Goal: Transaction & Acquisition: Purchase product/service

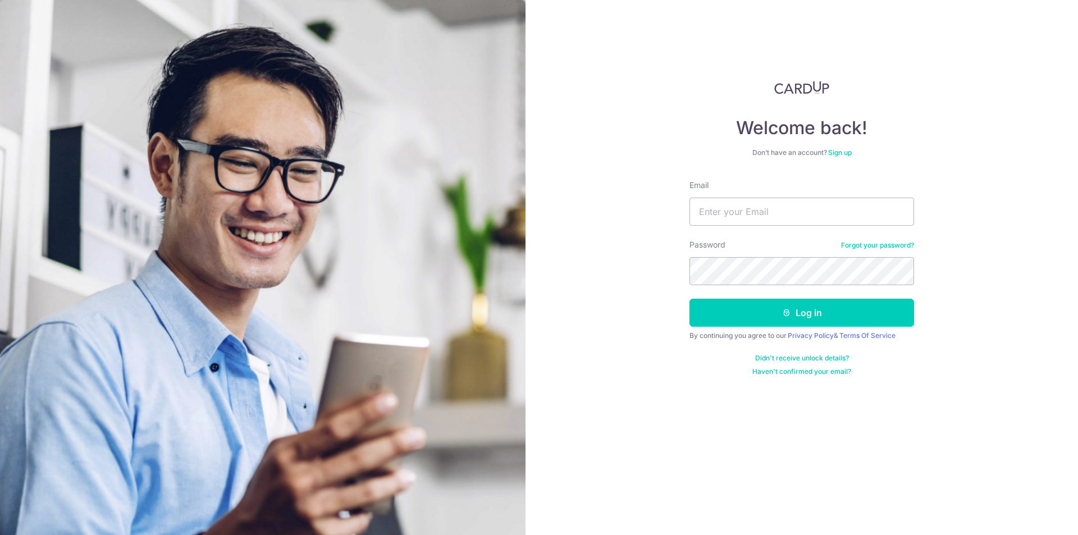
type input "jkchamp@gmail.com"
click at [721, 310] on button "Log in" at bounding box center [801, 313] width 224 height 28
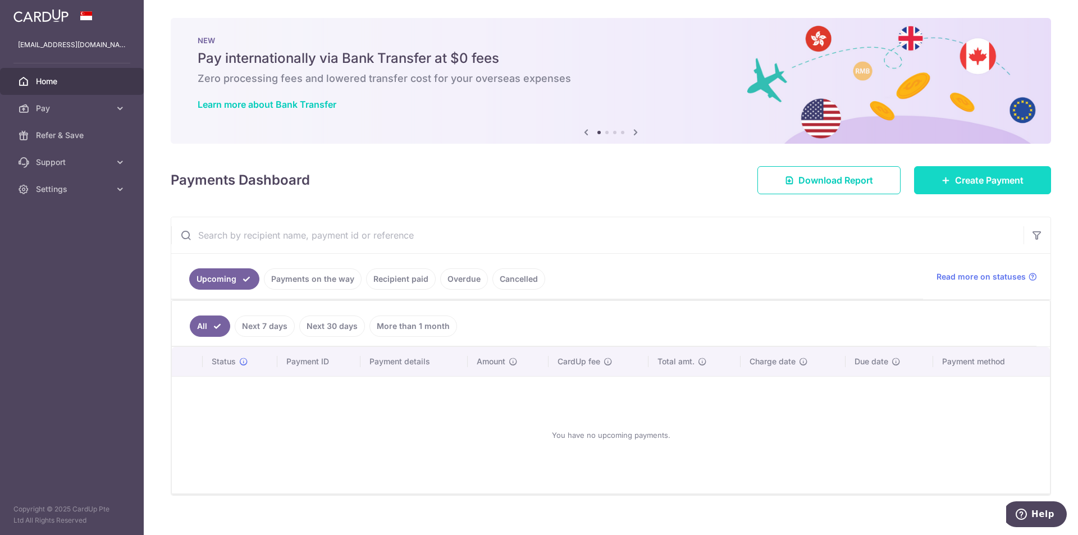
click at [946, 182] on link "Create Payment" at bounding box center [982, 180] width 137 height 28
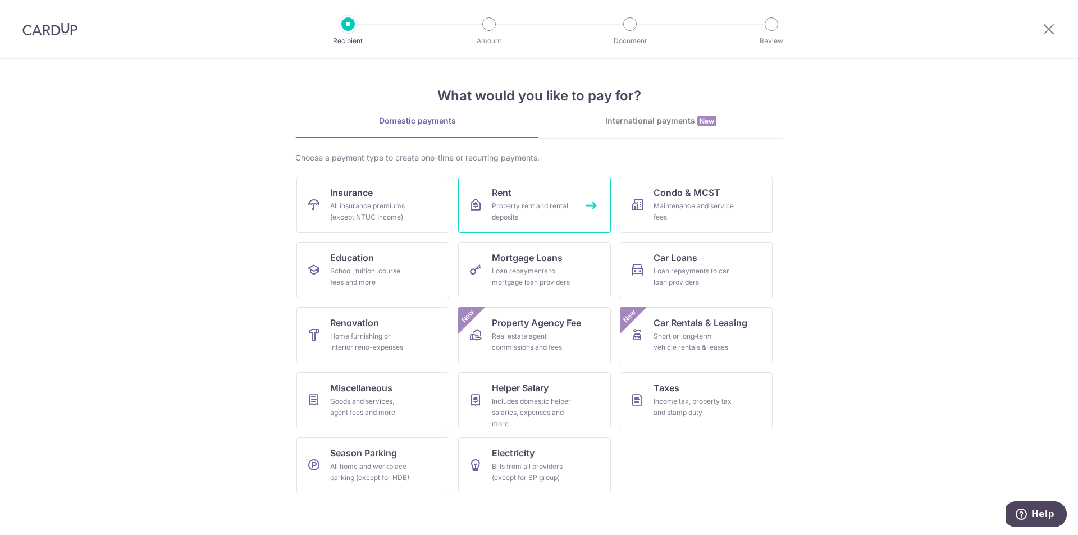
click at [521, 213] on div "Property rent and rental deposits" at bounding box center [532, 211] width 81 height 22
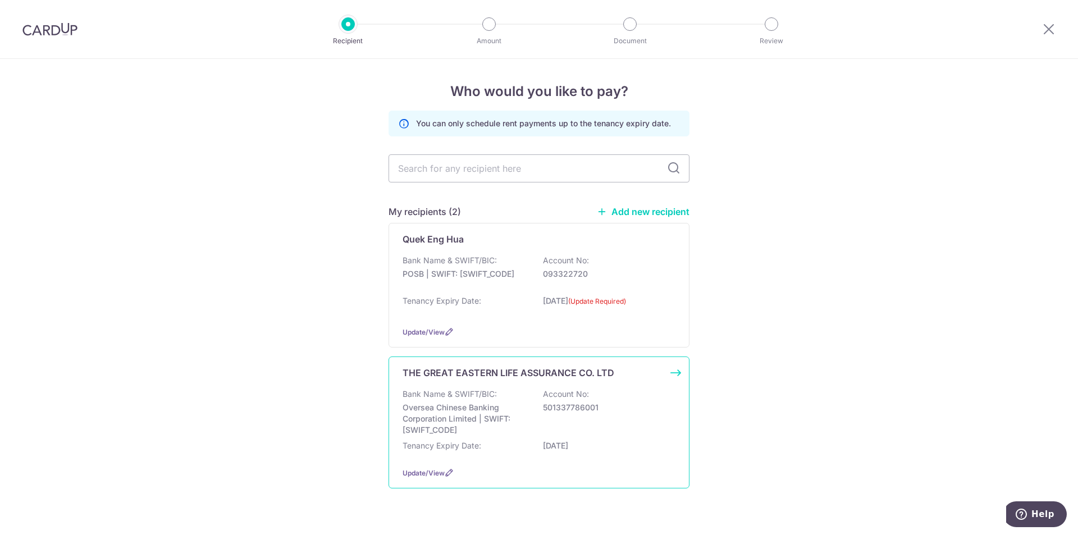
click at [446, 379] on p "THE GREAT EASTERN LIFE ASSURANCE CO. LTD" at bounding box center [508, 372] width 212 height 13
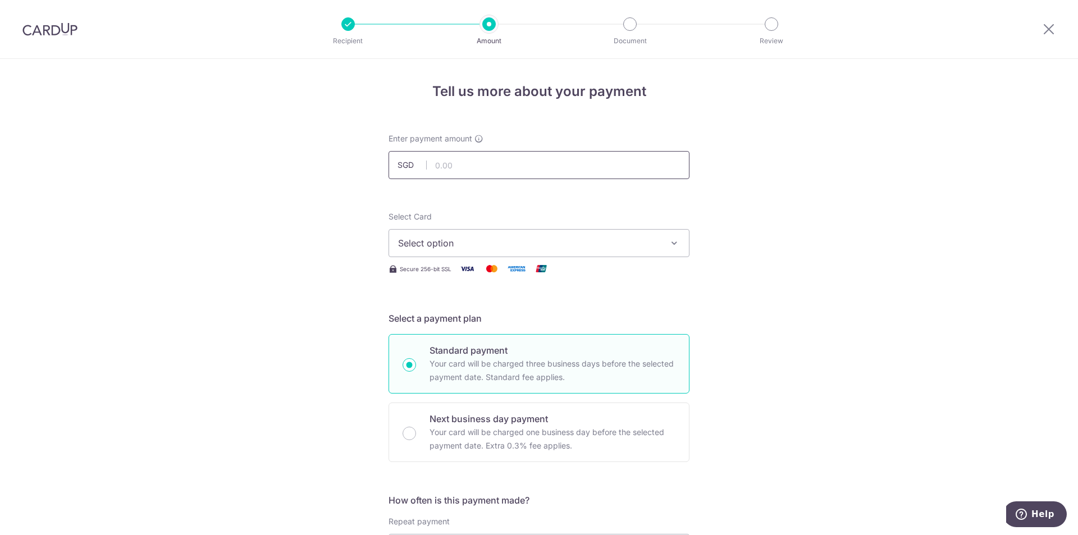
click at [546, 166] on input "text" at bounding box center [538, 165] width 301 height 28
type input "3,172.00"
click at [569, 241] on span "Select option" at bounding box center [529, 242] width 262 height 13
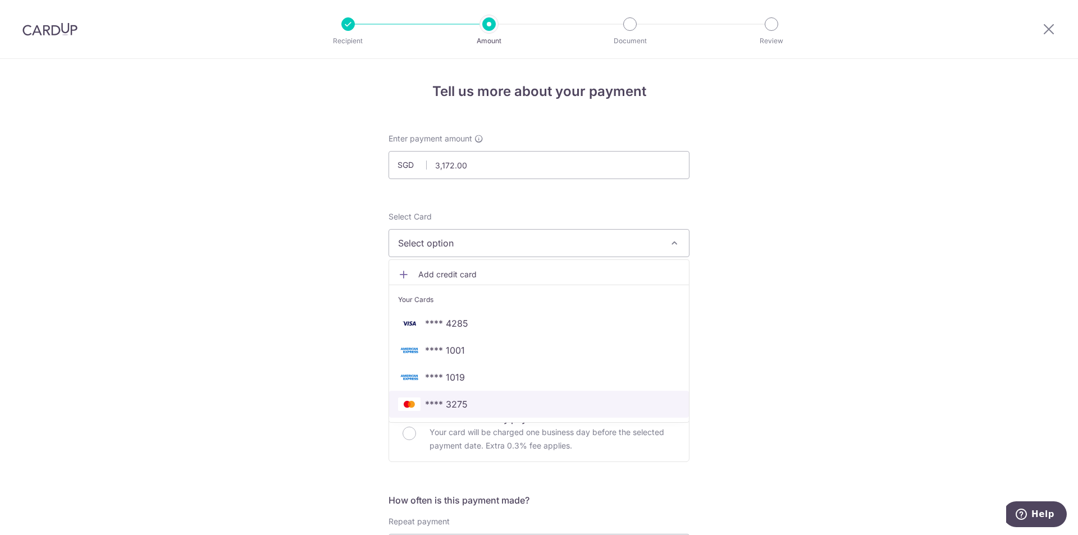
click at [501, 402] on span "**** 3275" at bounding box center [539, 403] width 282 height 13
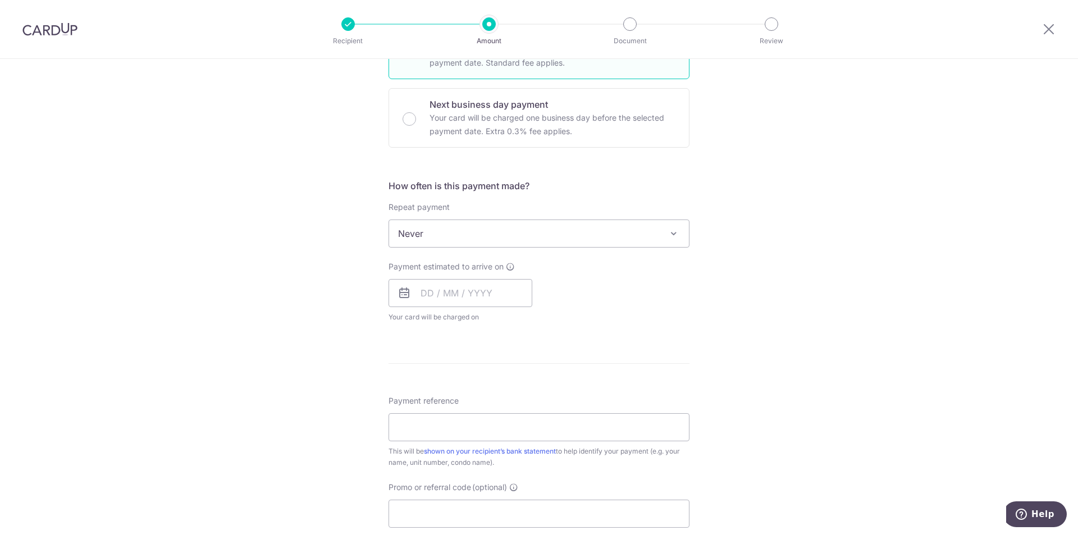
scroll to position [337, 0]
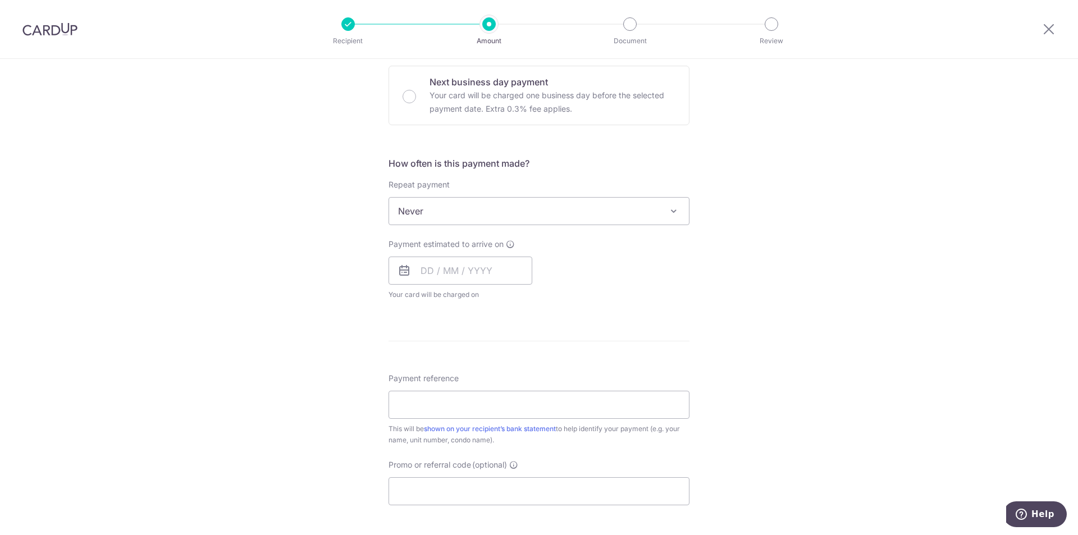
click at [607, 337] on form "Enter payment amount SGD 3,172.00 3172.00 Select Card **** 3275 Add credit card…" at bounding box center [538, 240] width 301 height 888
click at [496, 297] on span "Your card will be charged on for the first payment" at bounding box center [460, 294] width 144 height 11
click at [553, 214] on span "Never" at bounding box center [539, 211] width 300 height 27
click at [749, 302] on div "Tell us more about your payment Enter payment amount SGD 3,172.00 3172.00 Selec…" at bounding box center [539, 229] width 1078 height 1015
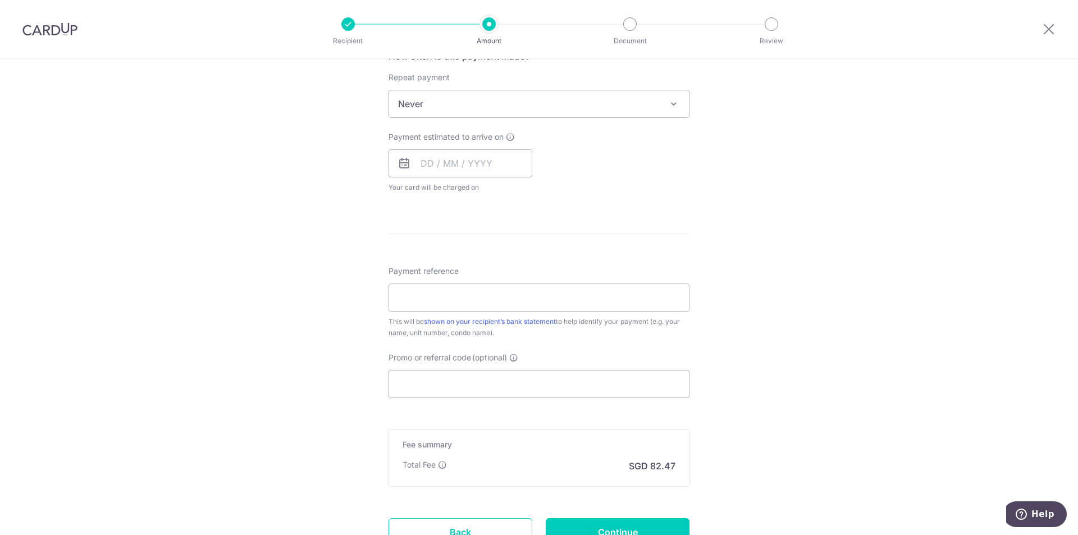
scroll to position [449, 0]
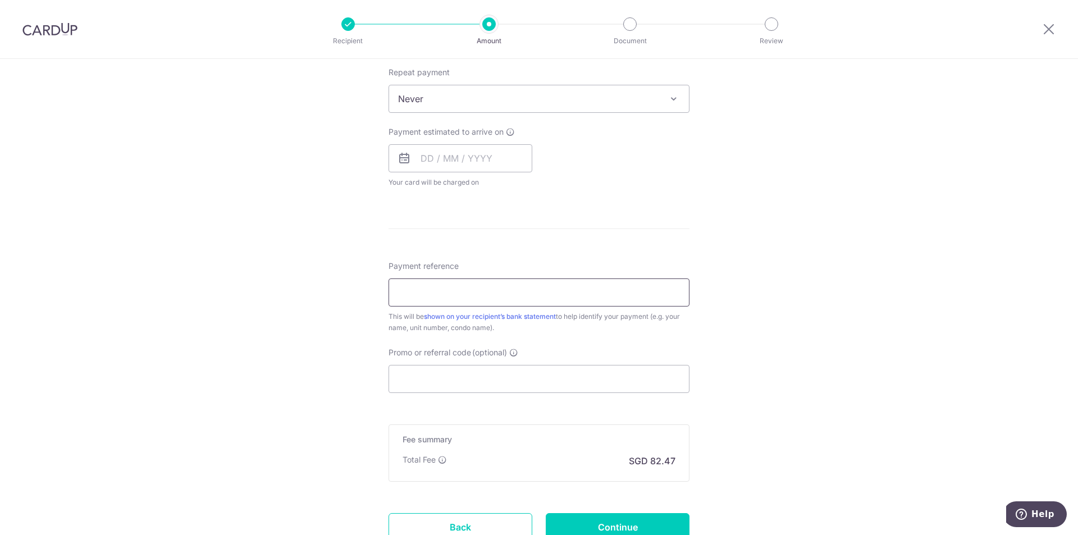
click at [602, 296] on input "Payment reference" at bounding box center [538, 292] width 301 height 28
paste input "'52 -12-08B'"
click at [398, 291] on input "'52 -12-08B" at bounding box center [538, 292] width 301 height 28
type input "52 -12-08B"
click at [756, 355] on div "Tell us more about your payment Enter payment amount SGD 3,172.00 3172.00 Selec…" at bounding box center [539, 117] width 1078 height 1015
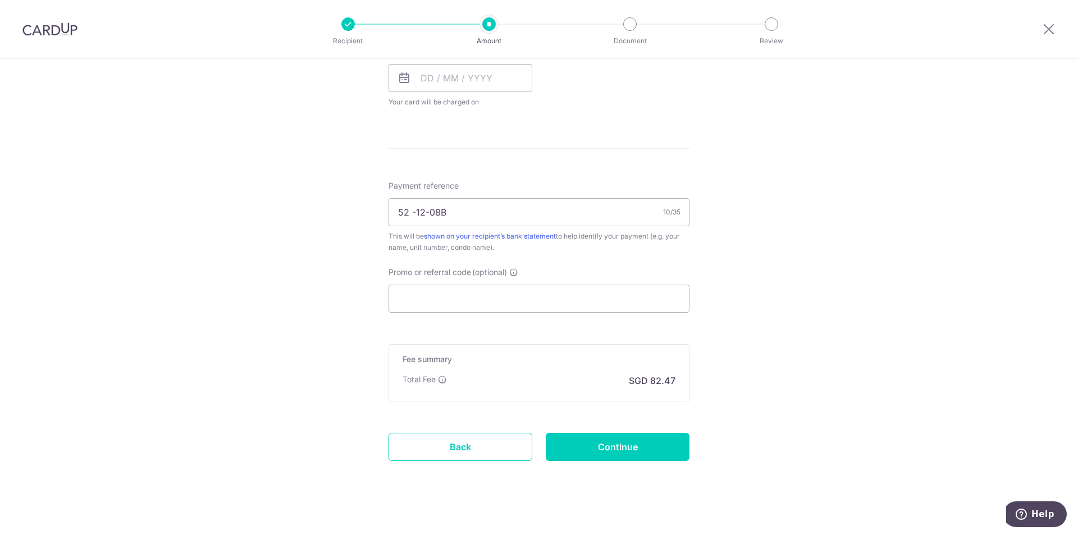
scroll to position [539, 0]
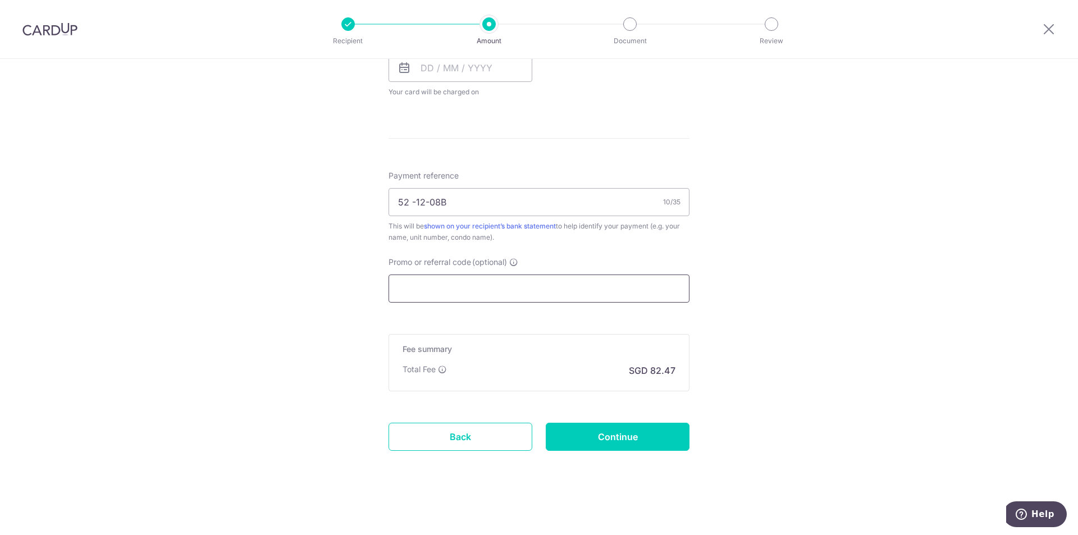
click at [617, 287] on input "Promo or referral code (optional)" at bounding box center [538, 288] width 301 height 28
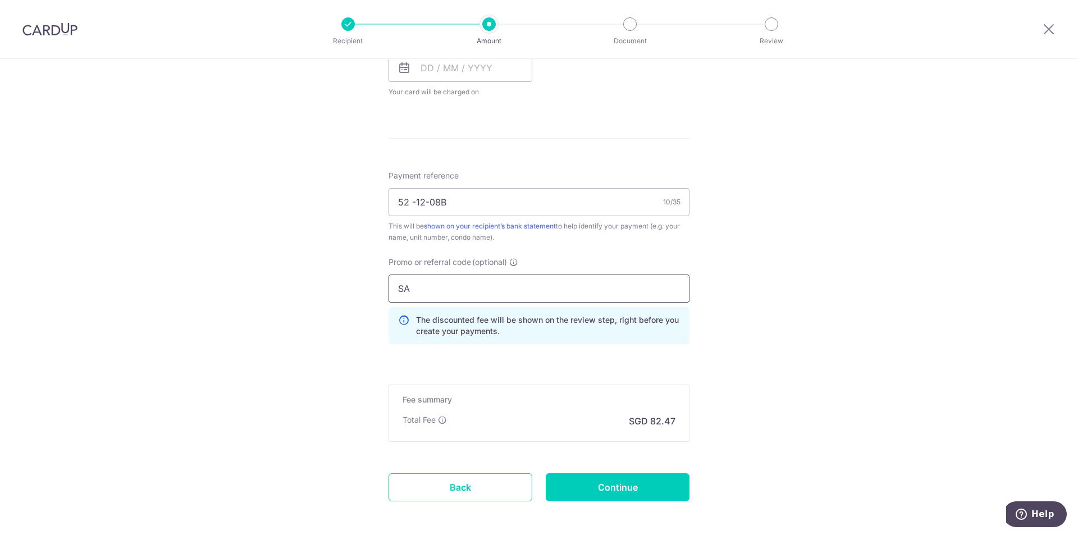
type input "S"
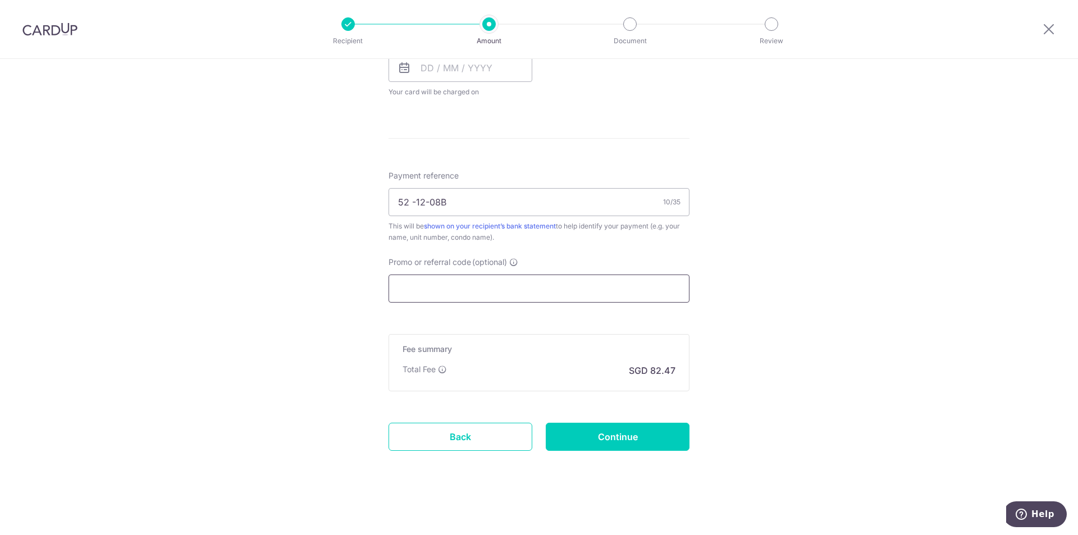
type input "s"
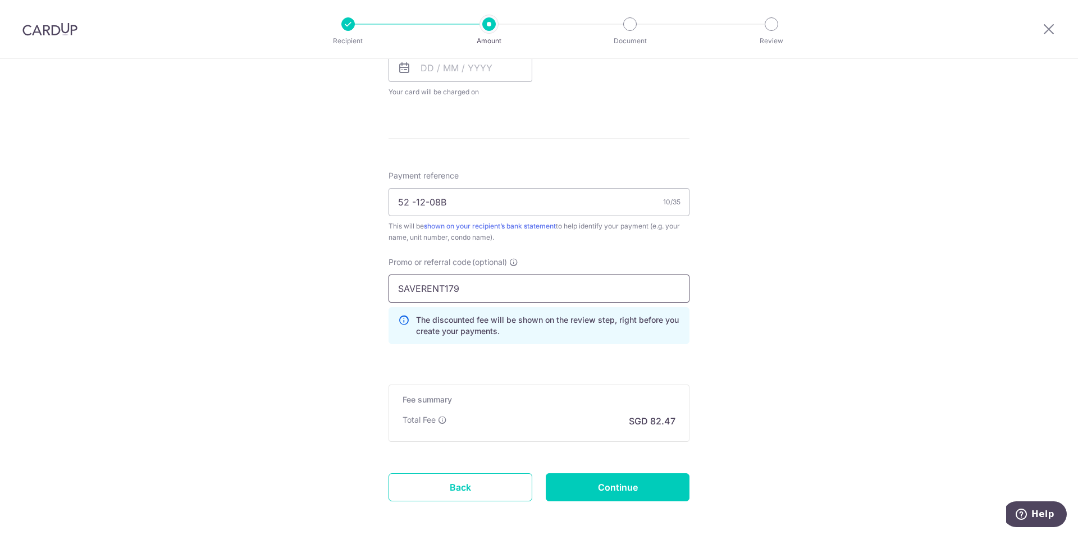
type input "SAVERENT179"
click at [769, 352] on div "Tell us more about your payment Enter payment amount SGD 3,172.00 3172.00 Selec…" at bounding box center [539, 53] width 1078 height 1066
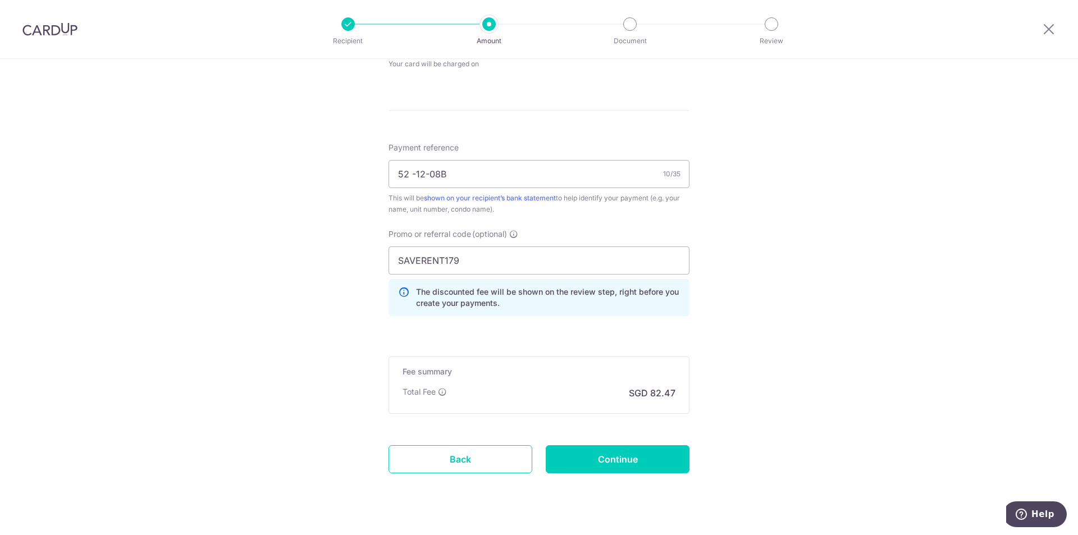
scroll to position [590, 0]
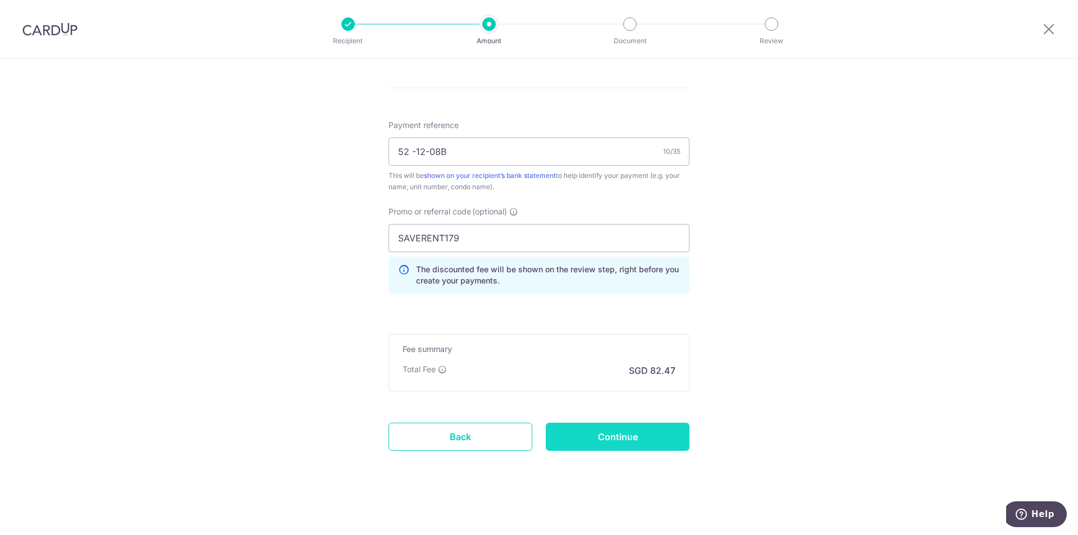
click at [642, 434] on input "Continue" at bounding box center [617, 437] width 144 height 28
type input "Create Schedule"
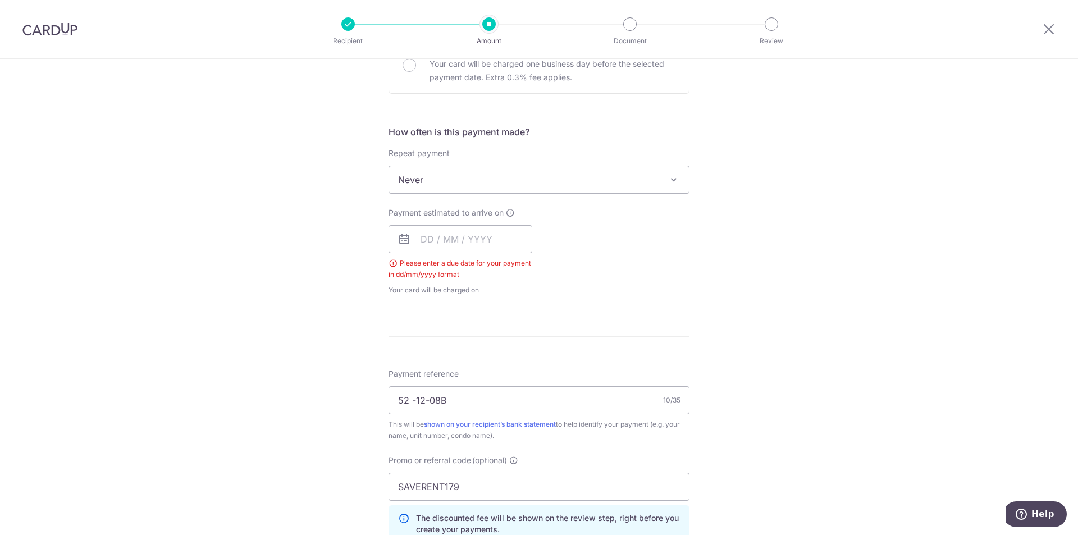
scroll to position [342, 0]
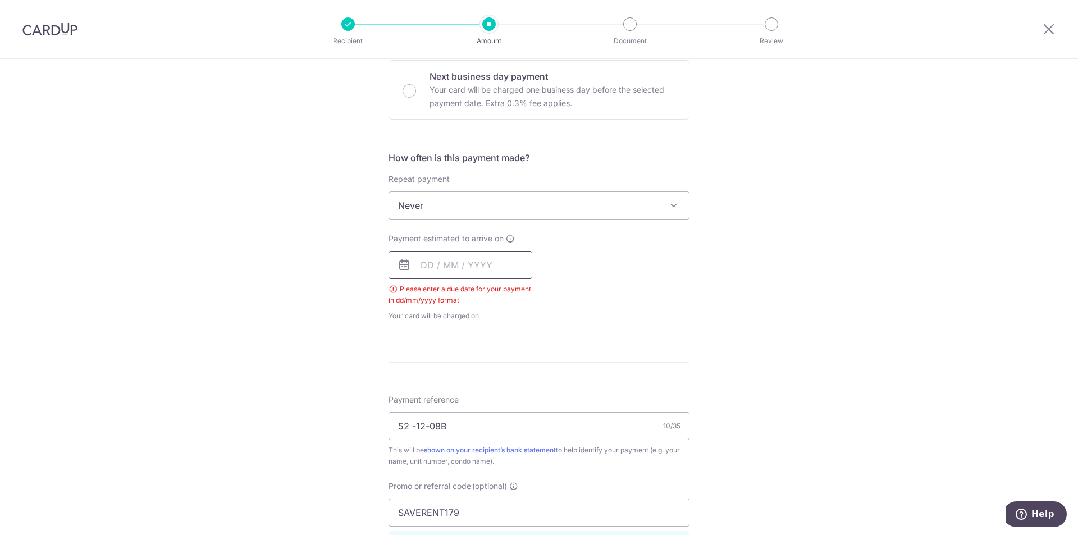
click at [438, 263] on input "text" at bounding box center [460, 265] width 144 height 28
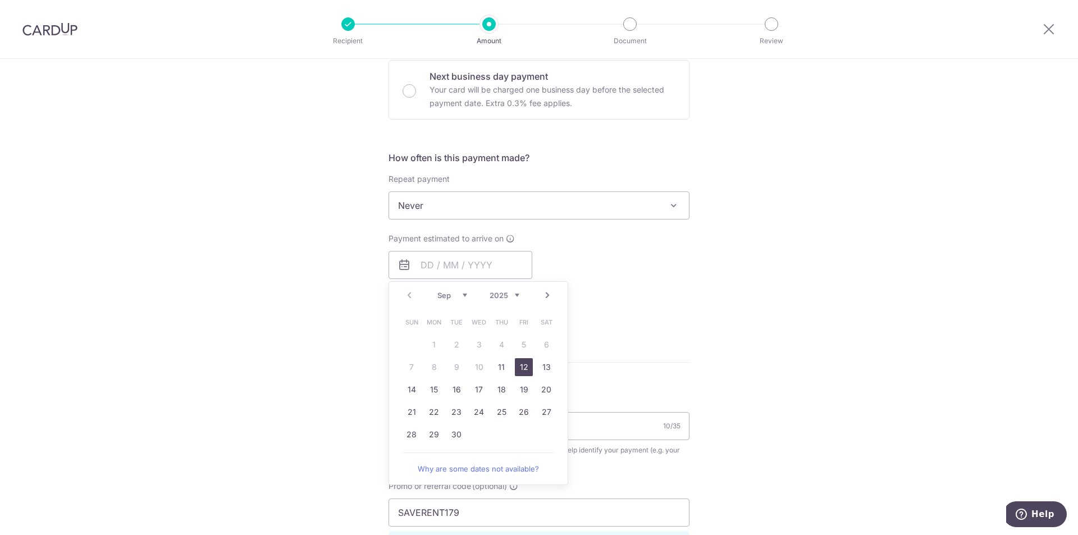
click at [519, 366] on link "12" at bounding box center [524, 367] width 18 height 18
type input "[DATE]"
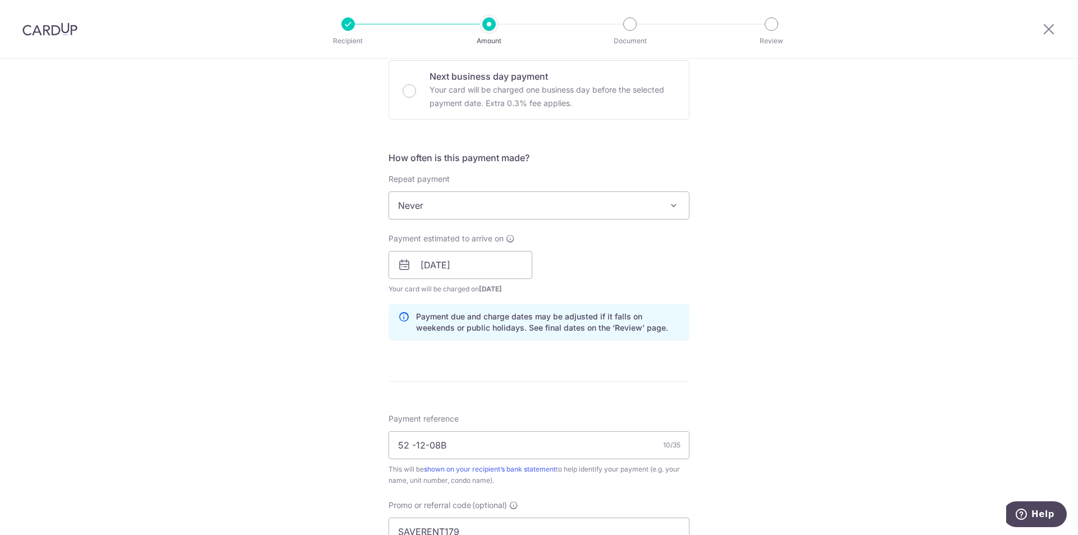
click at [780, 359] on div "Tell us more about your payment Enter payment amount SGD 3,172.00 3172.00 Selec…" at bounding box center [539, 273] width 1078 height 1112
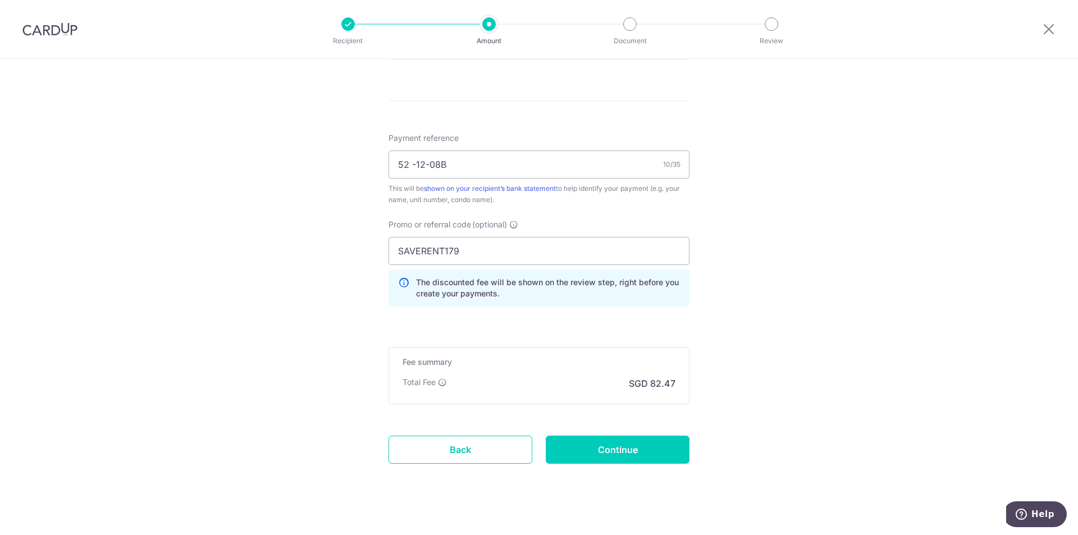
scroll to position [636, 0]
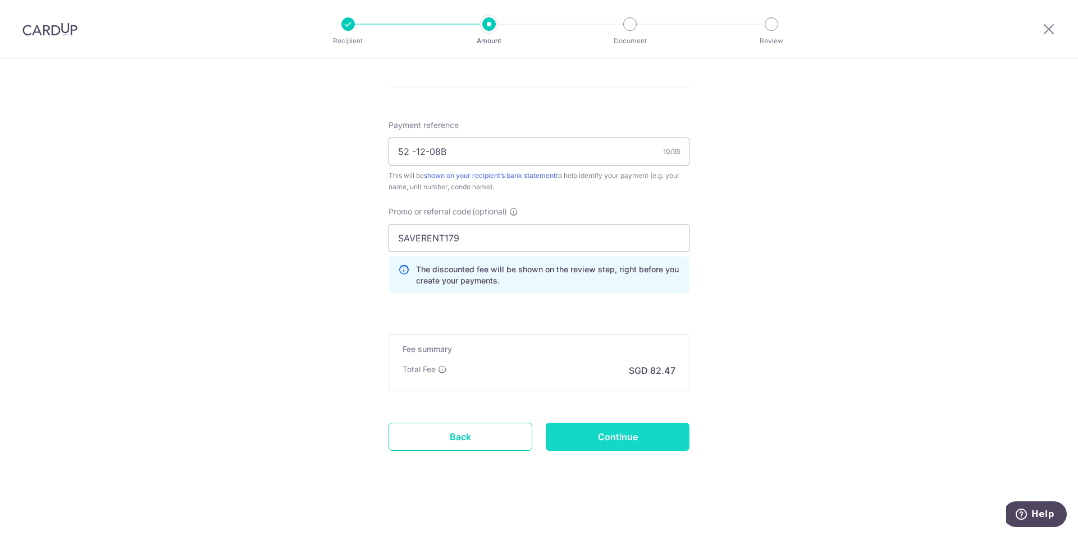
click at [638, 435] on input "Continue" at bounding box center [617, 437] width 144 height 28
type input "Create Schedule"
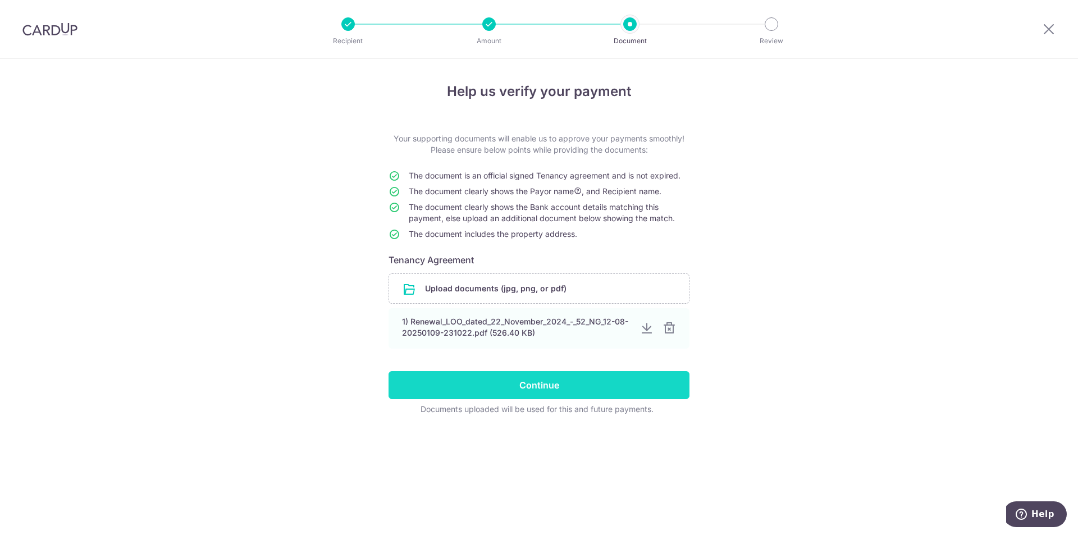
click at [502, 384] on input "Continue" at bounding box center [538, 385] width 301 height 28
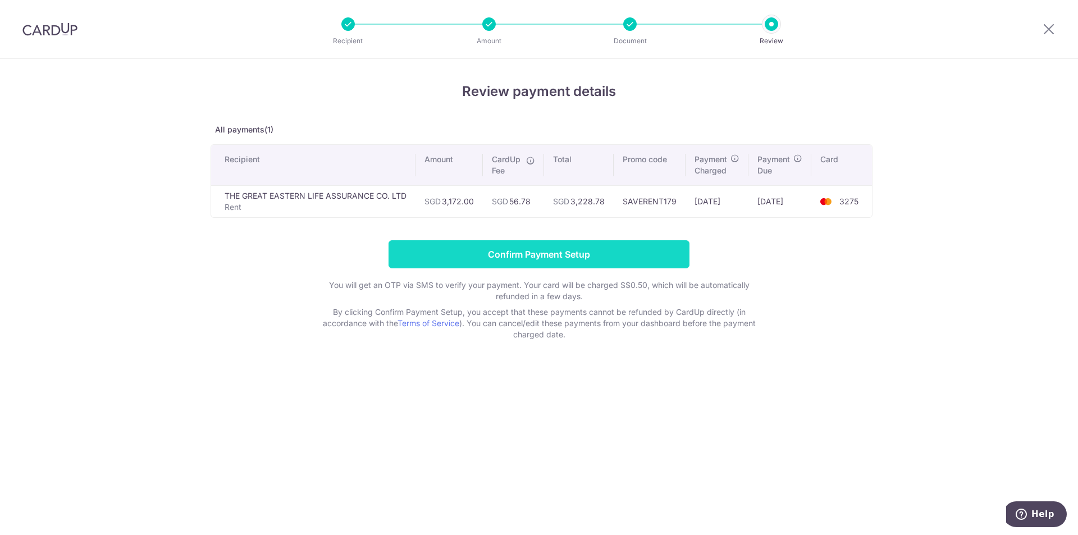
click at [597, 255] on input "Confirm Payment Setup" at bounding box center [538, 254] width 301 height 28
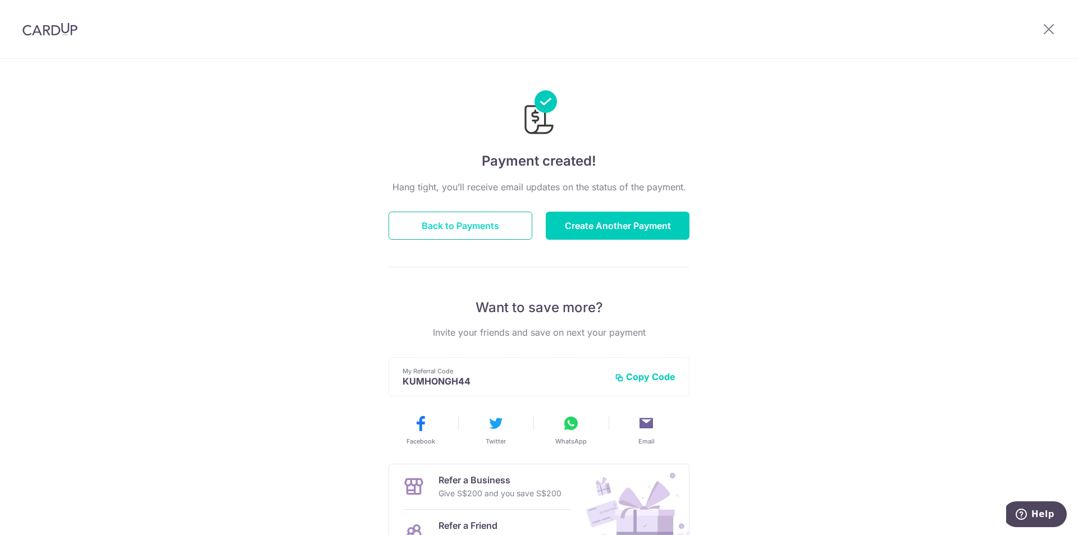
click at [486, 226] on button "Back to Payments" at bounding box center [460, 226] width 144 height 28
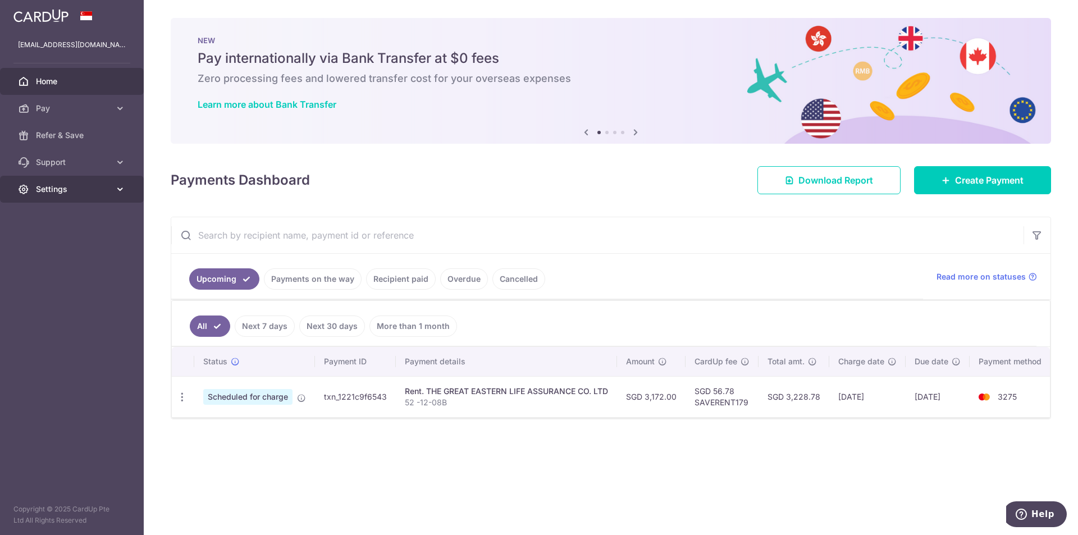
click at [105, 187] on span "Settings" at bounding box center [73, 189] width 74 height 11
click at [49, 241] on span "Logout" at bounding box center [73, 242] width 74 height 11
